Goal: Task Accomplishment & Management: Manage account settings

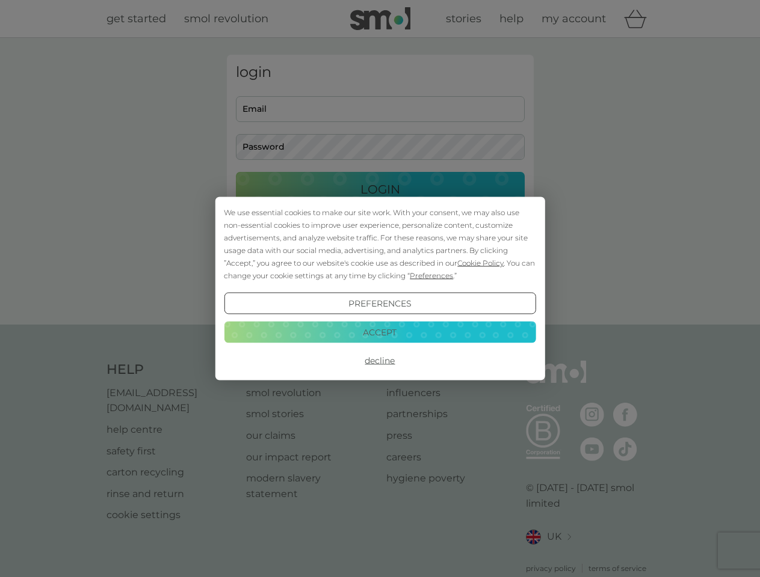
click at [481, 263] on span "Cookie Policy" at bounding box center [480, 263] width 46 height 9
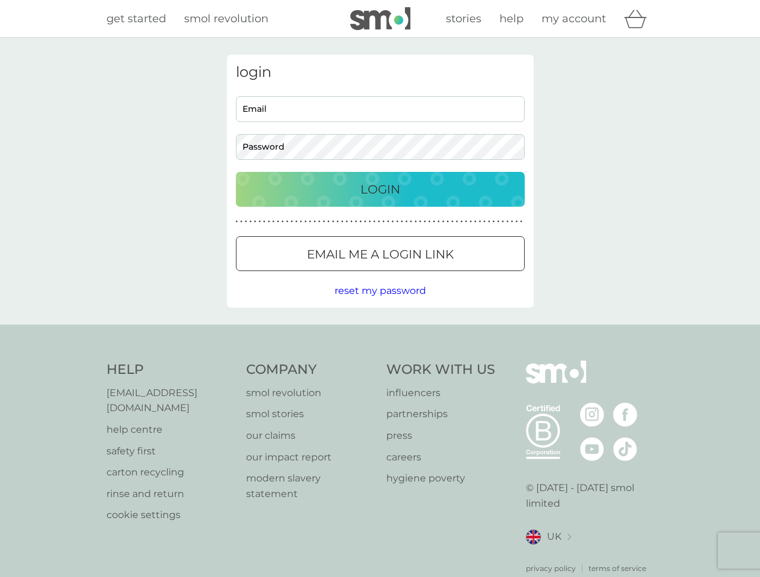
click at [430, 275] on div "login Email Password Login ● ● ● ● ● ● ● ● ● ● ● ● ● ● ● ● ● ● ● ● ● ● ● ● ● ● …" at bounding box center [380, 181] width 307 height 253
click at [380, 304] on div "login Email Password Login ● ● ● ● ● ● ● ● ● ● ● ● ● ● ● ● ● ● ● ● ● ● ● ● ● ● …" at bounding box center [380, 181] width 307 height 253
click at [380, 361] on div "Help [EMAIL_ADDRESS][DOMAIN_NAME] help centre safety first carton recycling rin…" at bounding box center [379, 468] width 547 height 214
click at [380, 332] on div "Help [EMAIL_ADDRESS][DOMAIN_NAME] help centre safety first carton recycling rin…" at bounding box center [380, 468] width 760 height 286
